Goal: Navigation & Orientation: Find specific page/section

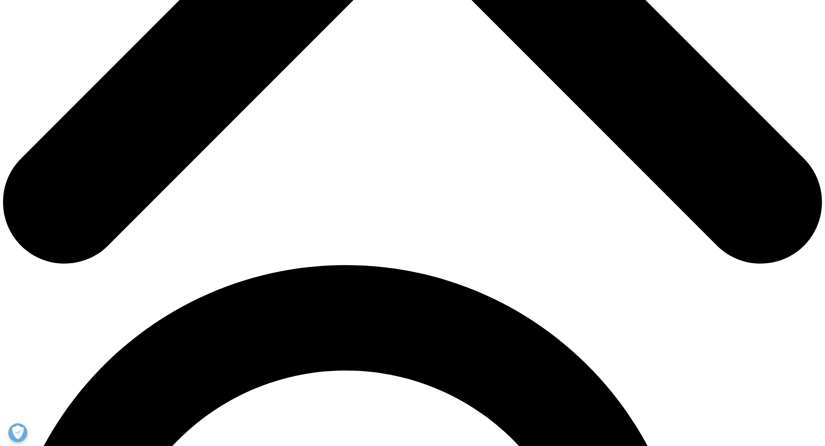
scroll to position [1814, 0]
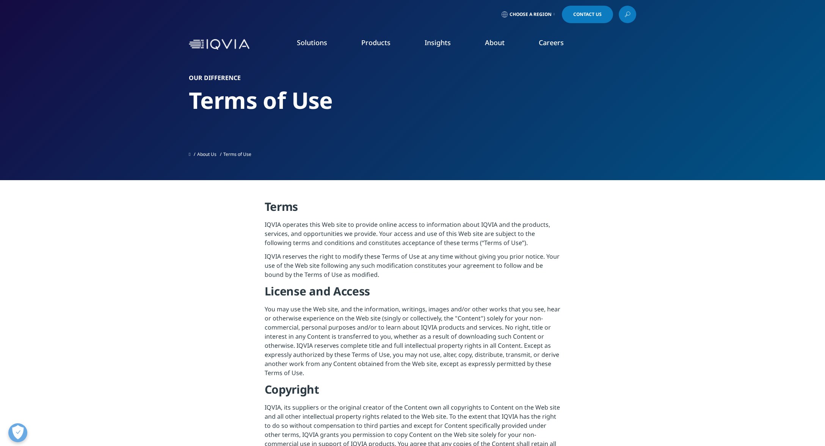
click at [496, 41] on link "About" at bounding box center [495, 42] width 20 height 9
click at [217, 152] on link "About Us" at bounding box center [206, 154] width 19 height 6
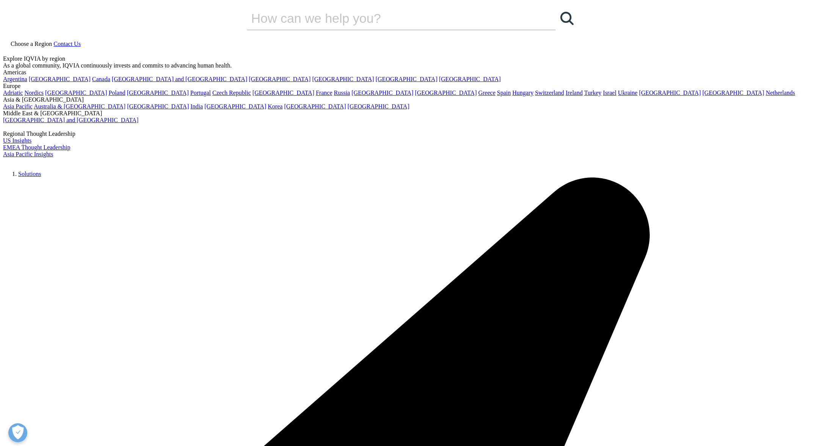
click at [703, 96] on link "[GEOGRAPHIC_DATA]" at bounding box center [734, 92] width 62 height 6
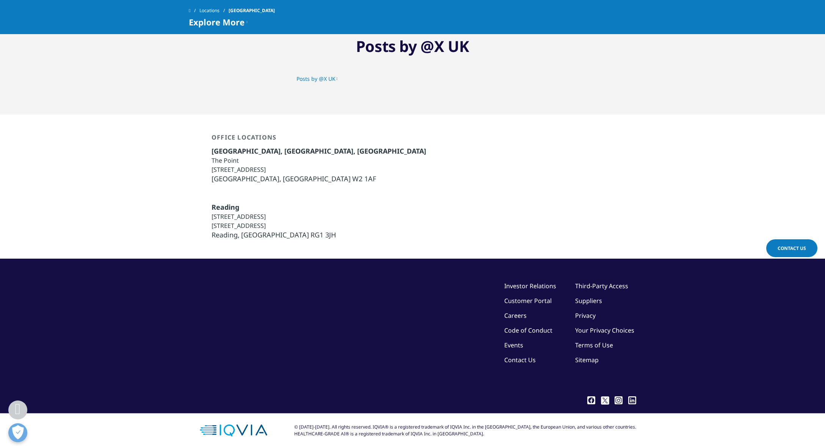
scroll to position [1814, 0]
